Goal: Task Accomplishment & Management: Use online tool/utility

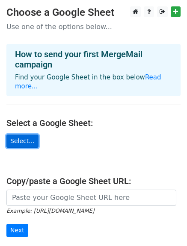
click at [12, 135] on link "Select..." at bounding box center [22, 141] width 32 height 13
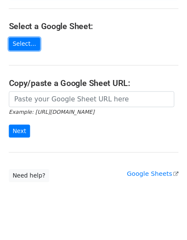
scroll to position [64, 0]
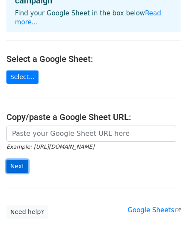
click at [22, 160] on input "Next" at bounding box center [17, 166] width 22 height 13
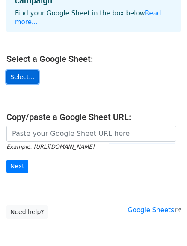
click at [24, 71] on link "Select..." at bounding box center [22, 77] width 32 height 13
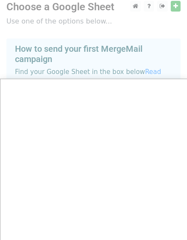
scroll to position [0, 0]
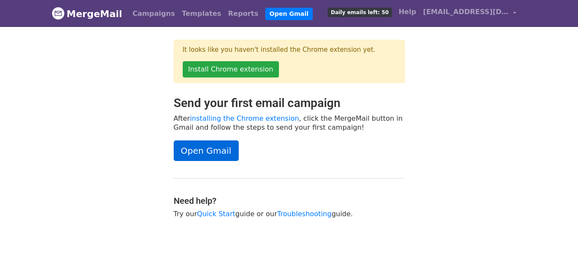
click at [201, 145] on link "Open Gmail" at bounding box center [206, 150] width 65 height 21
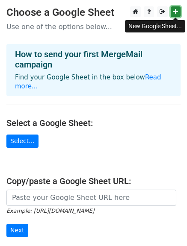
click at [174, 11] on icon at bounding box center [175, 12] width 5 height 6
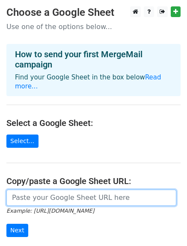
click at [29, 190] on input "url" at bounding box center [91, 198] width 170 height 16
paste input "https://docs.google.com/spreadsheets/d/1scvHvekysJFcU9TaZPT9bROfYc8VAGBiyZ4CxSW…"
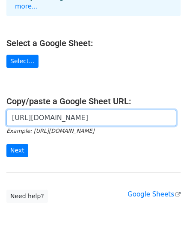
scroll to position [82, 0]
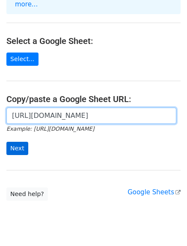
type input "https://docs.google.com/spreadsheets/d/1scvHvekysJFcU9TaZPT9bROfYc8VAGBiyZ4CxSW…"
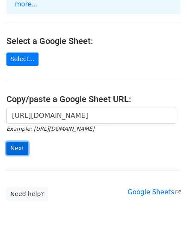
scroll to position [0, 0]
click at [11, 142] on input "Next" at bounding box center [17, 148] width 22 height 13
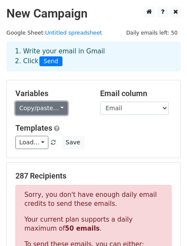
click at [53, 112] on link "Copy/paste..." at bounding box center [41, 108] width 52 height 13
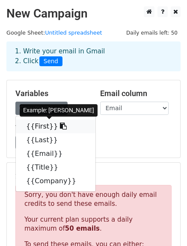
click at [48, 125] on link "{{First}}" at bounding box center [56, 127] width 80 height 14
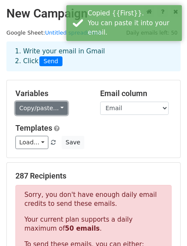
click at [55, 110] on link "Copy/paste..." at bounding box center [41, 108] width 52 height 13
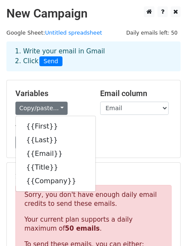
click at [105, 151] on div "Variables Copy/paste... {{First}} {{Last}} {{Email}} {{Title}} {{Company}} Emai…" at bounding box center [93, 118] width 173 height 77
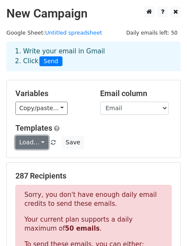
click at [39, 141] on link "Load..." at bounding box center [31, 142] width 33 height 13
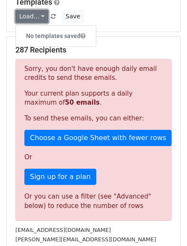
scroll to position [20, 0]
